Goal: Find specific page/section: Find specific page/section

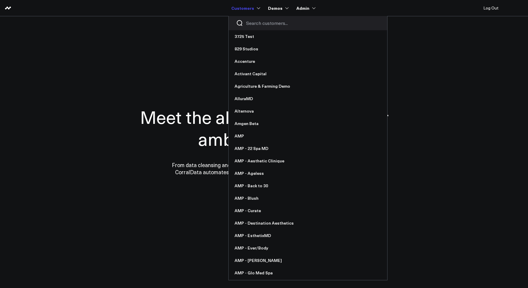
click at [255, 24] on input "Search customers input" at bounding box center [313, 23] width 134 height 7
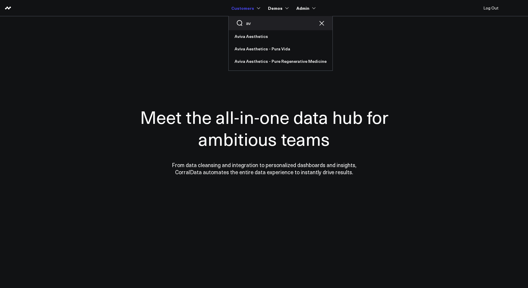
type input "avi"
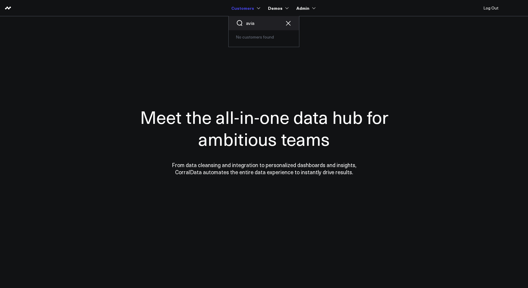
click at [260, 24] on input "avia" at bounding box center [264, 23] width 36 height 7
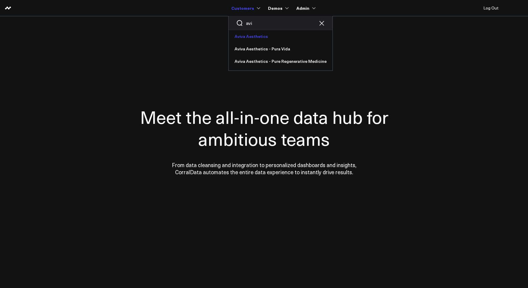
click at [258, 31] on link "Aviva Aesthetics" at bounding box center [281, 36] width 104 height 12
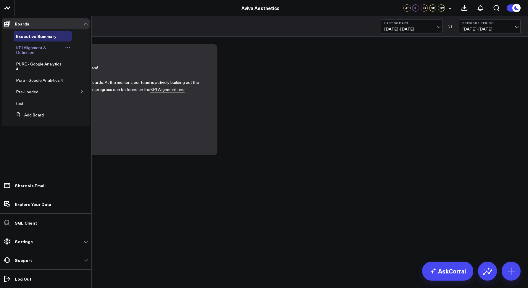
click at [27, 51] on span "KPI Alignment & Definition" at bounding box center [31, 50] width 30 height 10
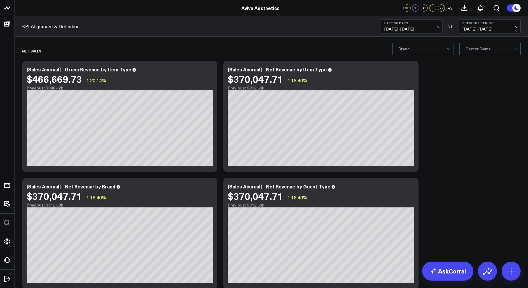
click at [182, 30] on div "KPI Alignment & Definition Last 30 Days 07/22/25 - 08/20/25 VS Previous Period …" at bounding box center [271, 26] width 513 height 20
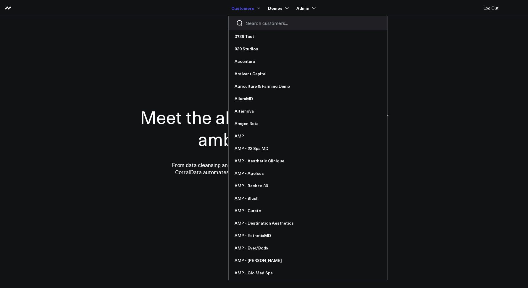
click at [258, 23] on input "Search customers input" at bounding box center [313, 23] width 134 height 7
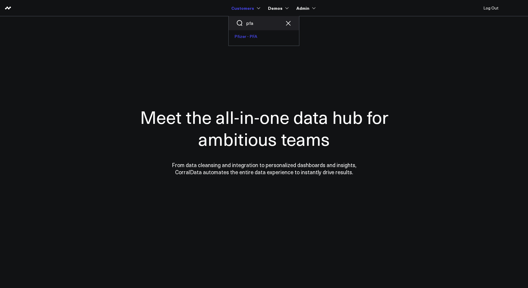
type input "pfa"
click at [246, 35] on link "Pfizer - PFA" at bounding box center [264, 36] width 70 height 12
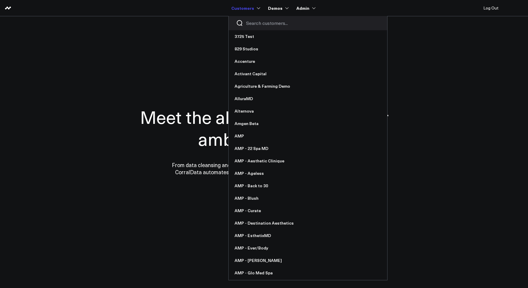
click at [250, 21] on input "Search customers input" at bounding box center [313, 23] width 134 height 7
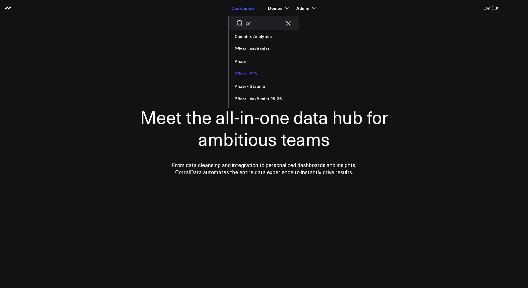
type input "pf"
click at [249, 75] on link "Pfizer - PFA" at bounding box center [264, 73] width 70 height 12
